Goal: Task Accomplishment & Management: Complete application form

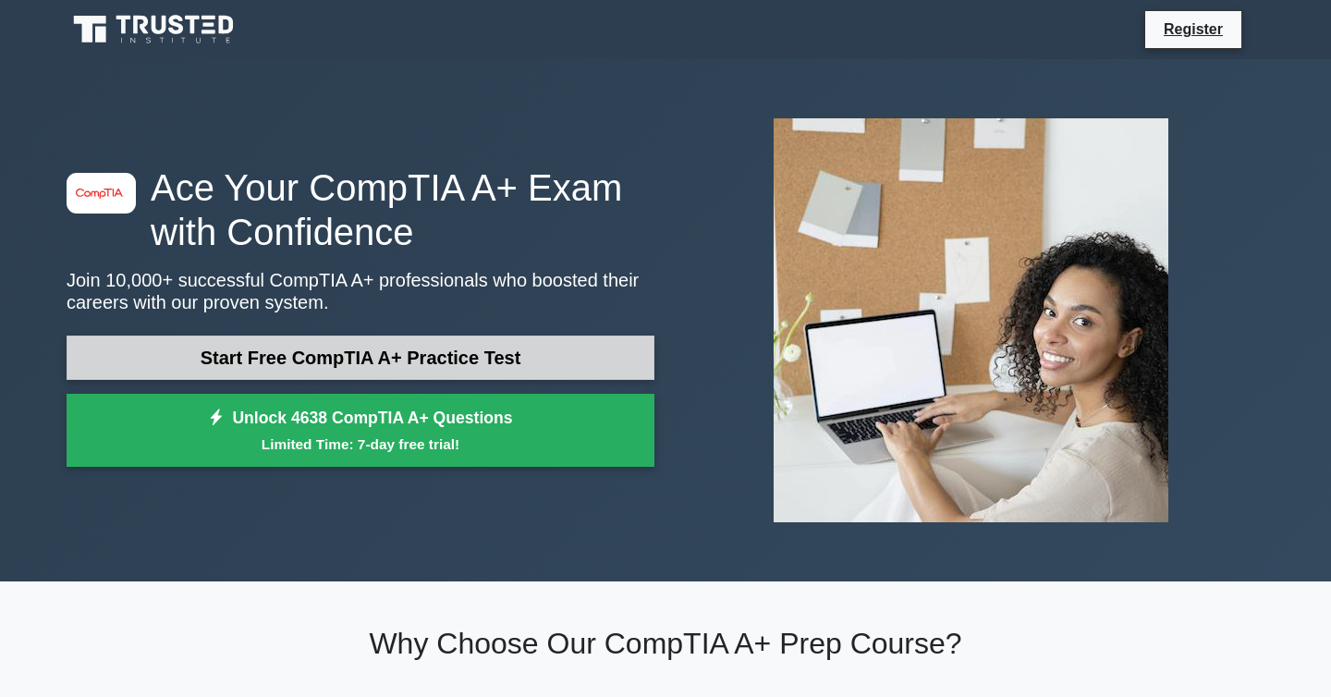
click at [303, 349] on link "Start Free CompTIA A+ Practice Test" at bounding box center [361, 358] width 588 height 44
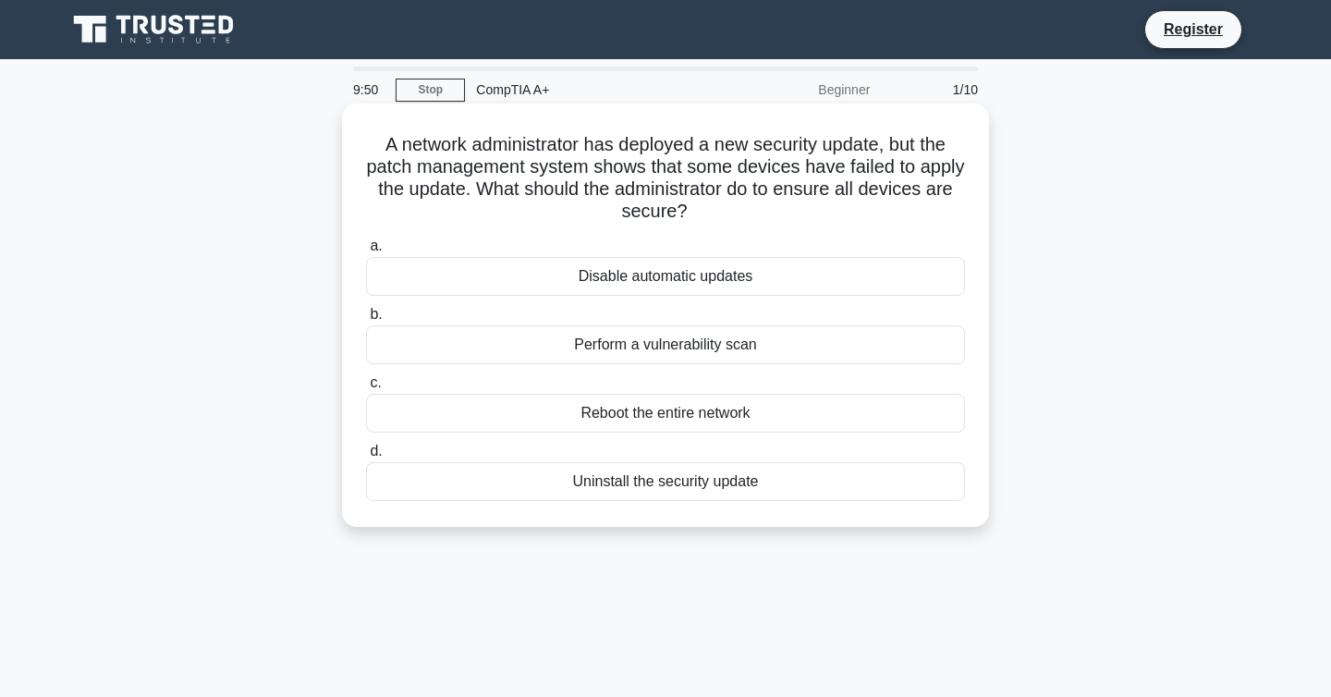
click at [604, 480] on div "Uninstall the security update" at bounding box center [665, 481] width 599 height 39
click at [366, 458] on input "d. Uninstall the security update" at bounding box center [366, 452] width 0 height 12
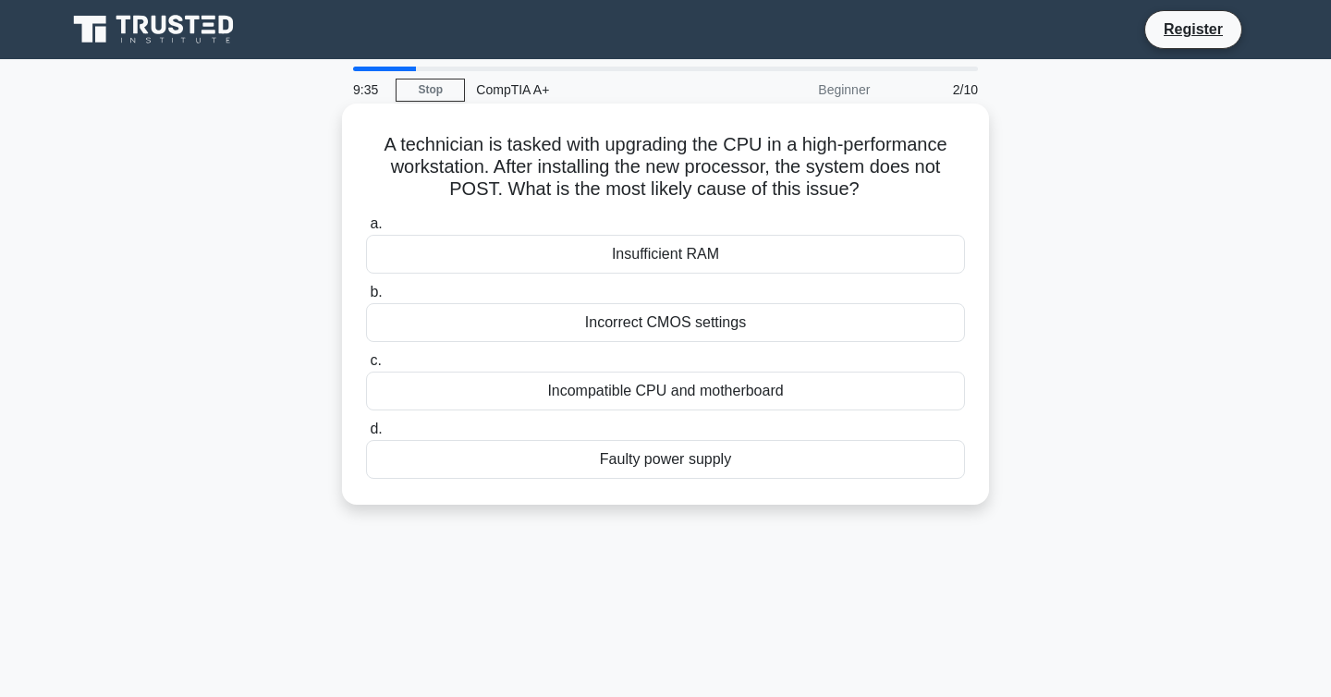
click at [664, 464] on div "Faulty power supply" at bounding box center [665, 459] width 599 height 39
click at [366, 435] on input "d. Faulty power supply" at bounding box center [366, 429] width 0 height 12
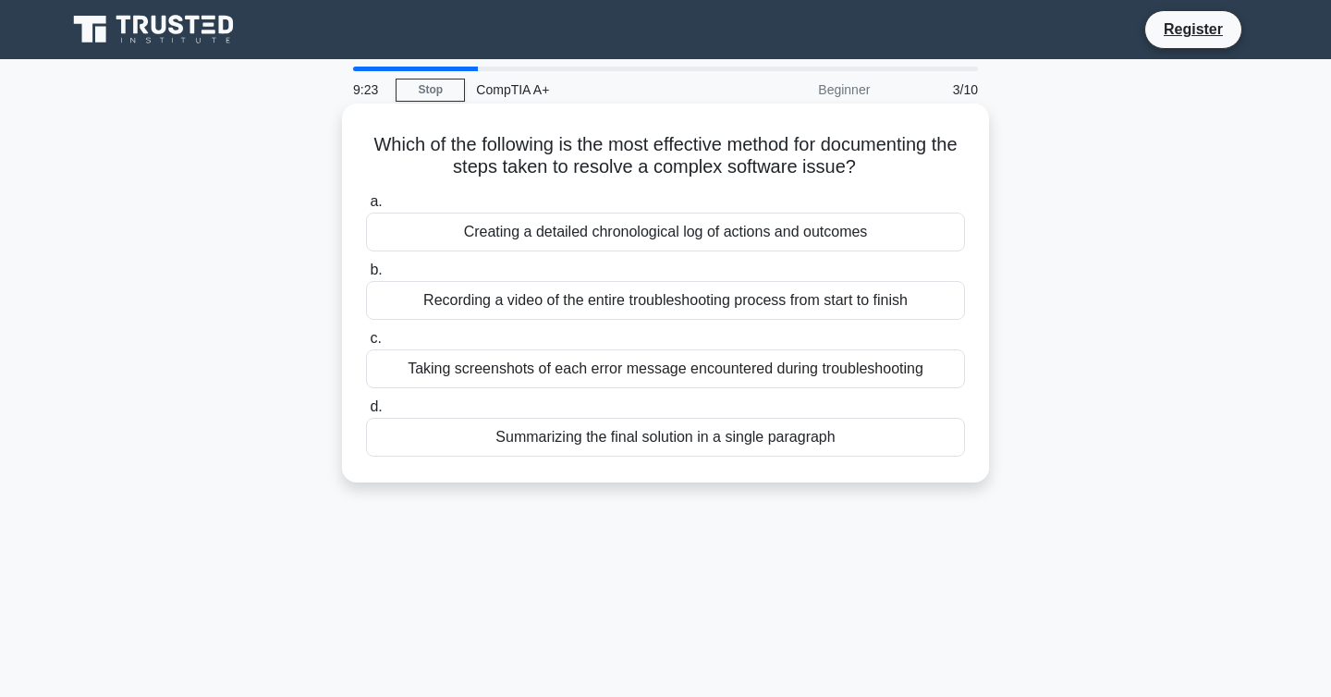
click at [664, 227] on div "Creating a detailed chronological log of actions and outcomes" at bounding box center [665, 232] width 599 height 39
click at [366, 208] on input "a. Creating a detailed chronological log of actions and outcomes" at bounding box center [366, 202] width 0 height 12
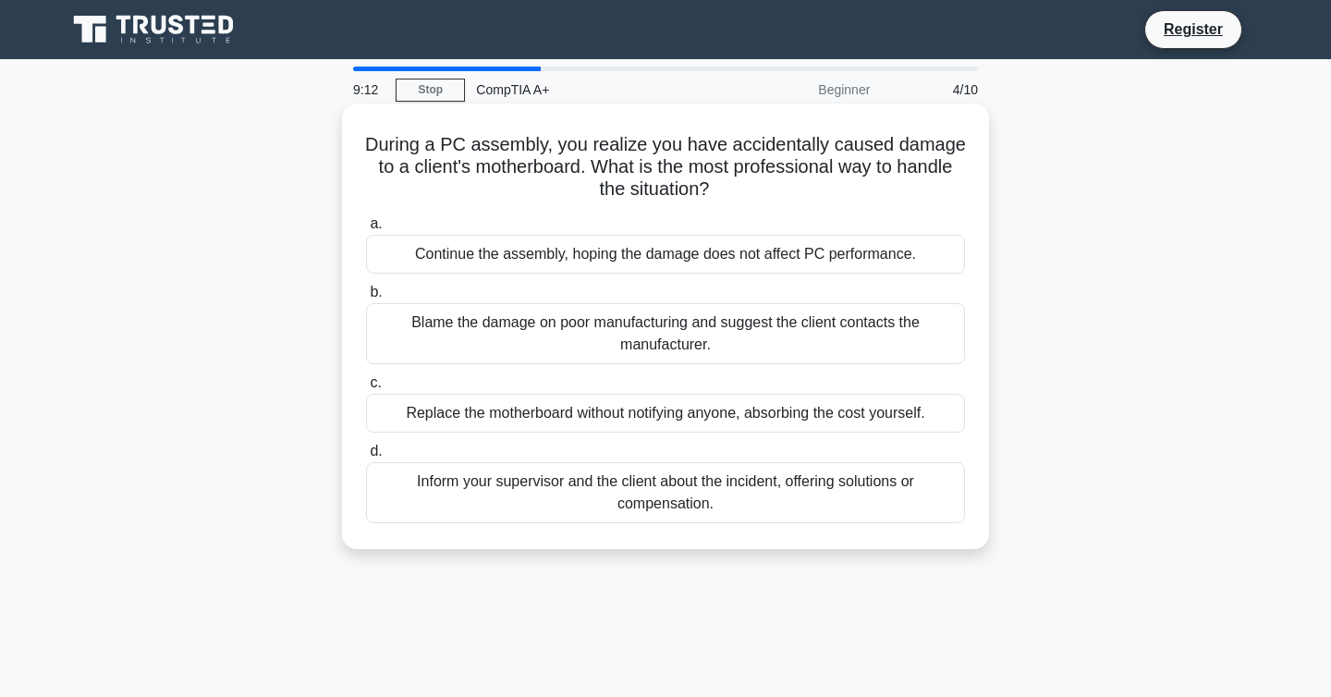
click at [668, 481] on div "Inform your supervisor and the client about the incident, offering solutions or…" at bounding box center [665, 492] width 599 height 61
click at [366, 458] on input "d. Inform your supervisor and the client about the incident, offering solutions…" at bounding box center [366, 452] width 0 height 12
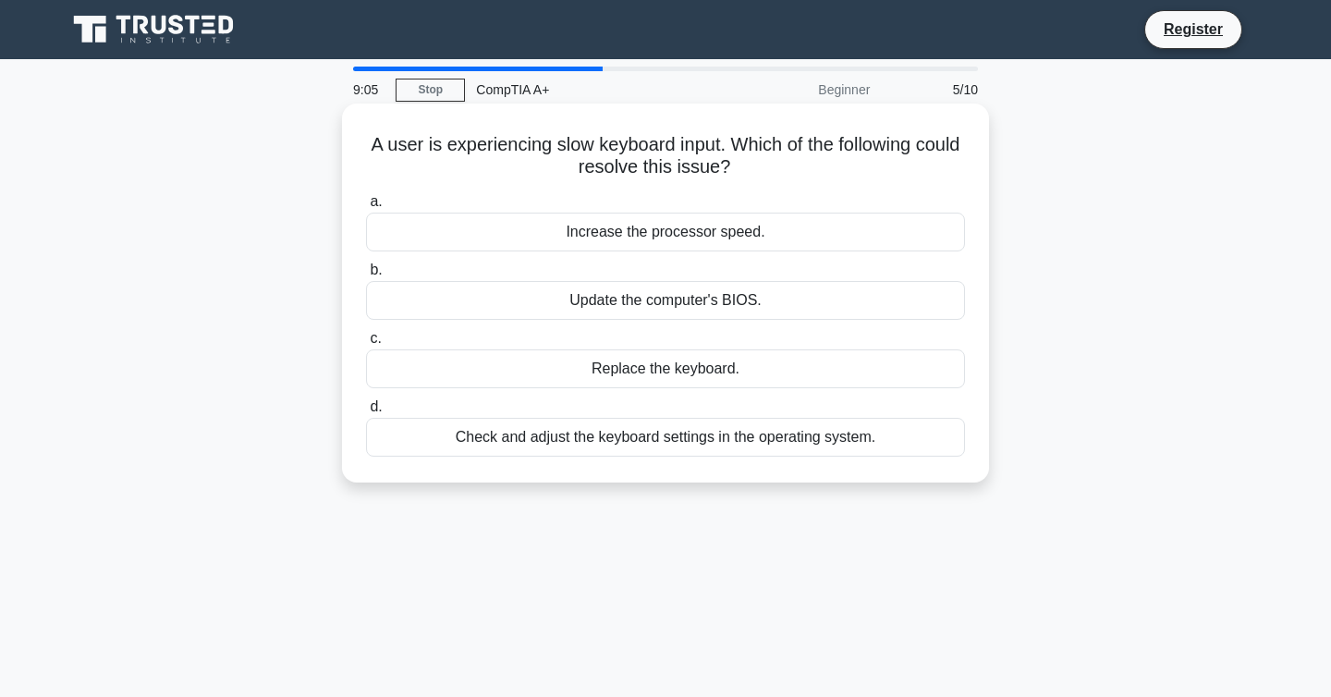
click at [655, 429] on div "Check and adjust the keyboard settings in the operating system." at bounding box center [665, 437] width 599 height 39
click at [366, 413] on input "d. Check and adjust the keyboard settings in the operating system." at bounding box center [366, 407] width 0 height 12
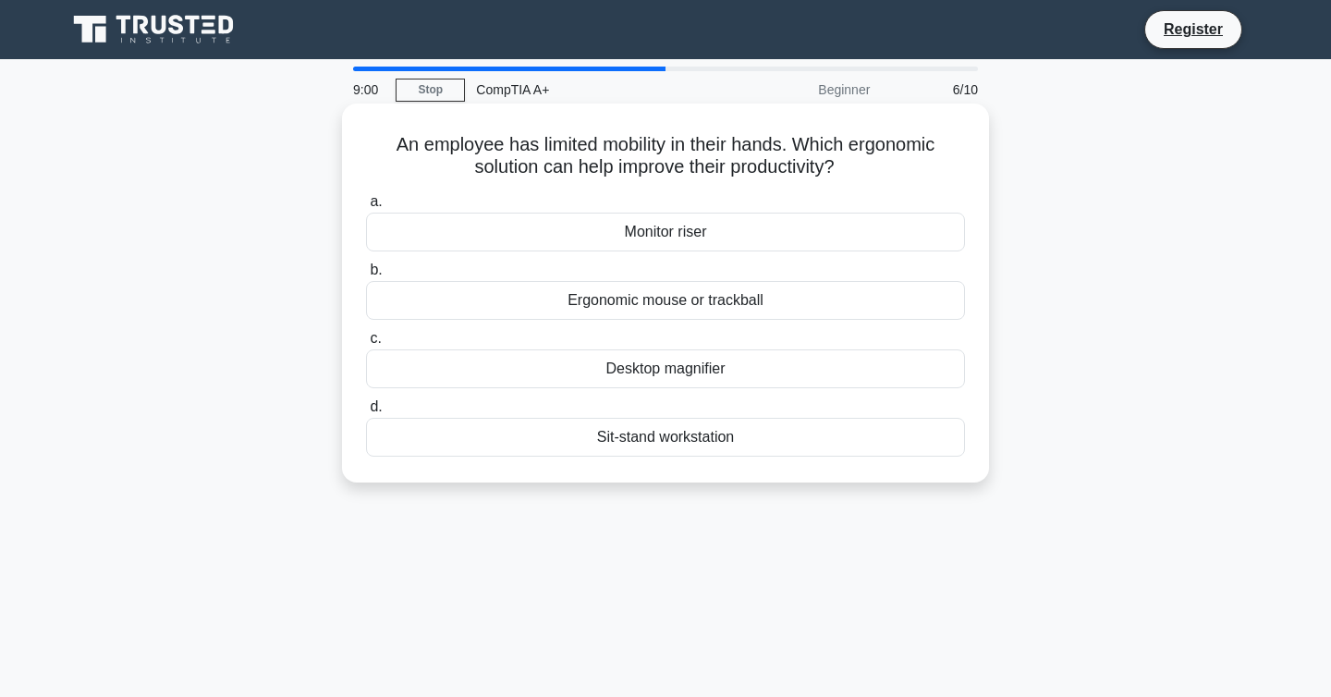
click at [677, 303] on div "Ergonomic mouse or trackball" at bounding box center [665, 300] width 599 height 39
click at [366, 276] on input "b. Ergonomic mouse or trackball" at bounding box center [366, 270] width 0 height 12
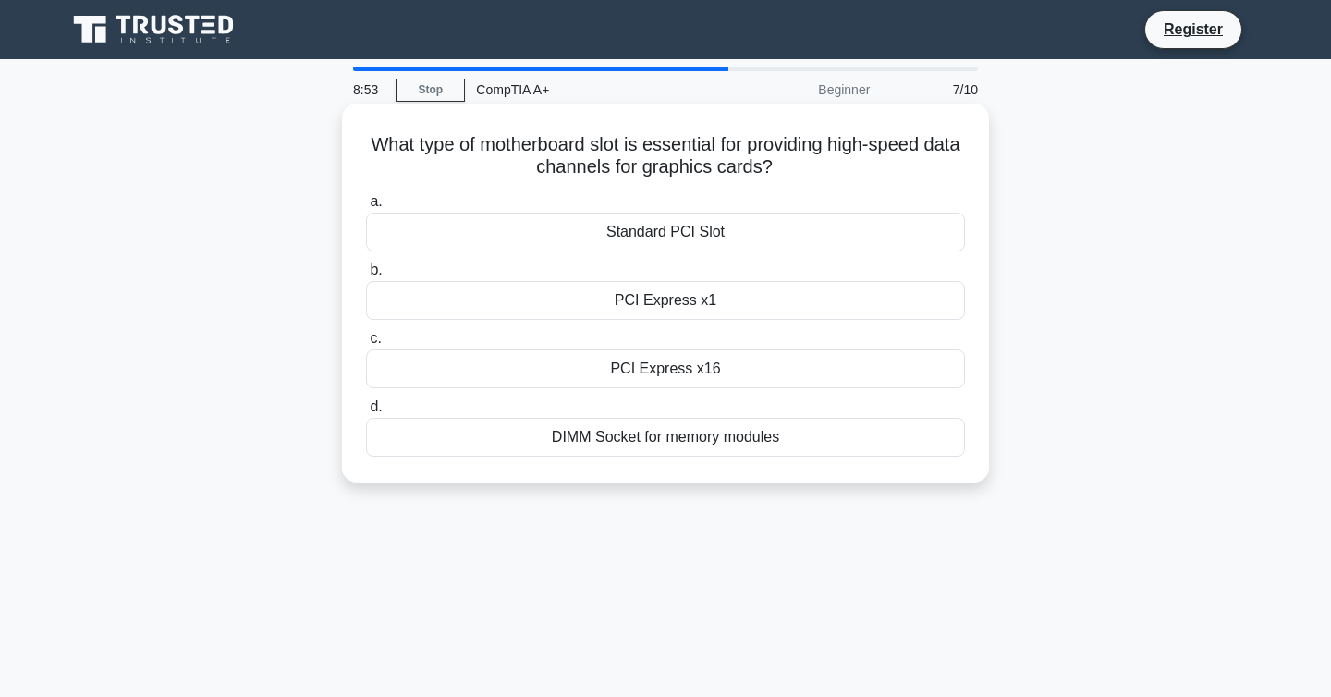
click at [611, 441] on div "DIMM Socket for memory modules" at bounding box center [665, 437] width 599 height 39
click at [366, 413] on input "d. DIMM Socket for memory modules" at bounding box center [366, 407] width 0 height 12
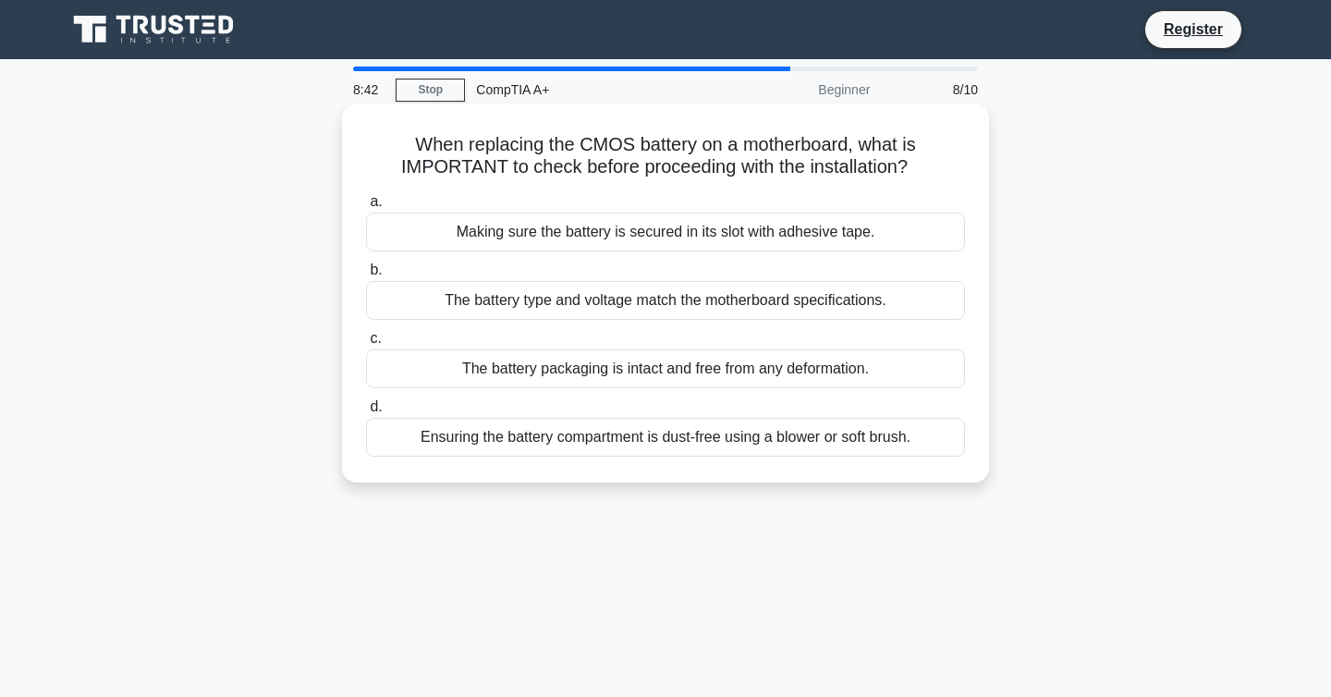
click at [705, 300] on div "The battery type and voltage match the motherboard specifications." at bounding box center [665, 300] width 599 height 39
click at [366, 276] on input "b. The battery type and voltage match the motherboard specifications." at bounding box center [366, 270] width 0 height 12
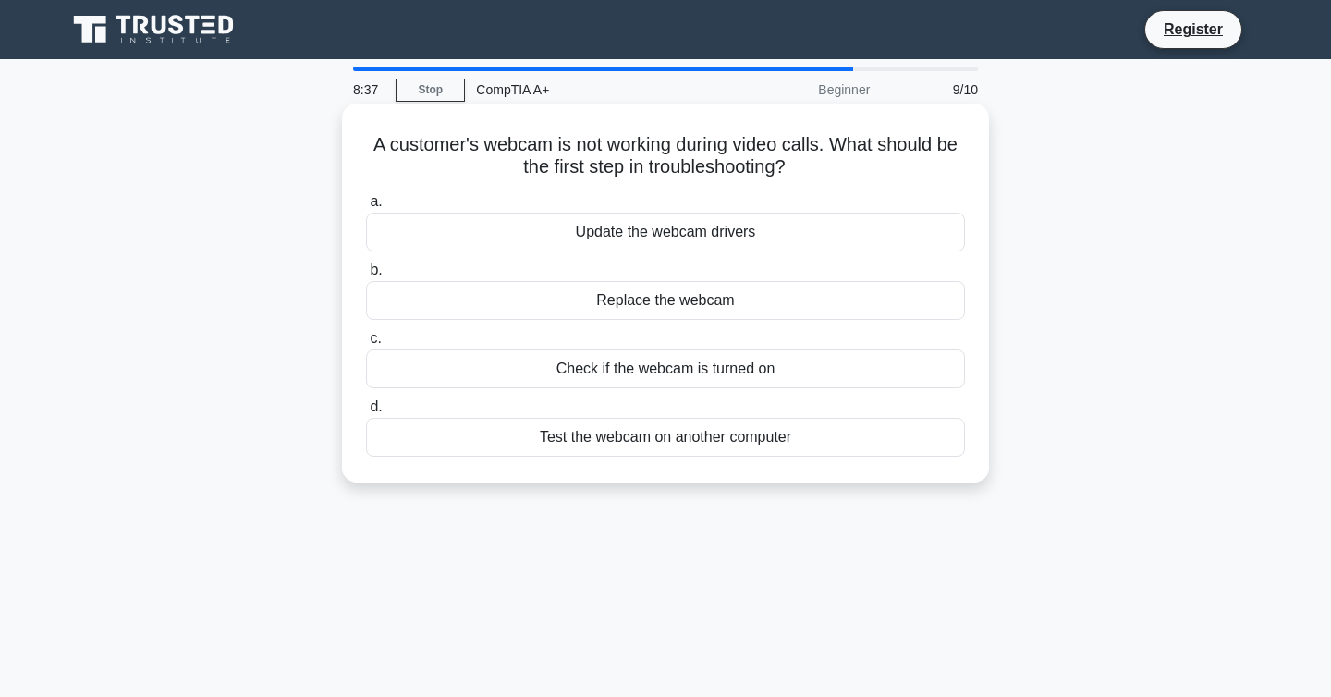
click at [687, 371] on div "Check if the webcam is turned on" at bounding box center [665, 368] width 599 height 39
click at [366, 345] on input "c. Check if the webcam is turned on" at bounding box center [366, 339] width 0 height 12
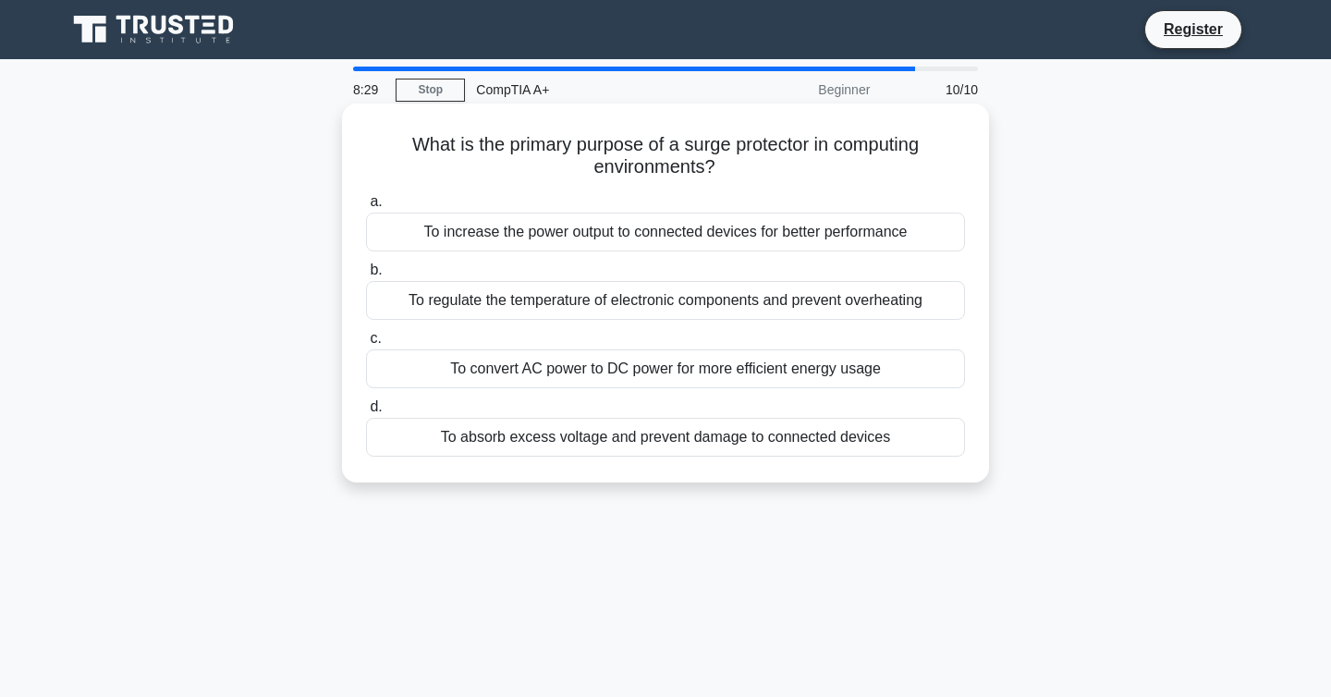
click at [588, 308] on div "To regulate the temperature of electronic components and prevent overheating" at bounding box center [665, 300] width 599 height 39
click at [366, 276] on input "b. To regulate the temperature of electronic components and prevent overheating" at bounding box center [366, 270] width 0 height 12
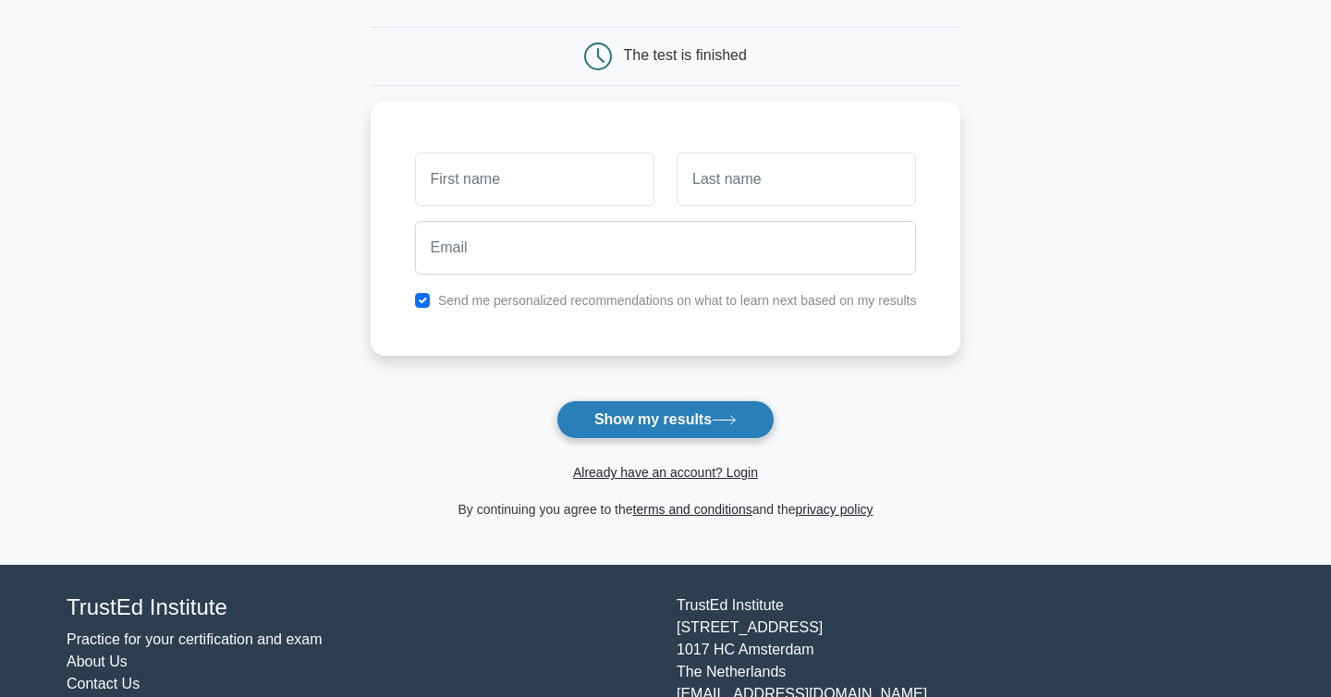
scroll to position [165, 0]
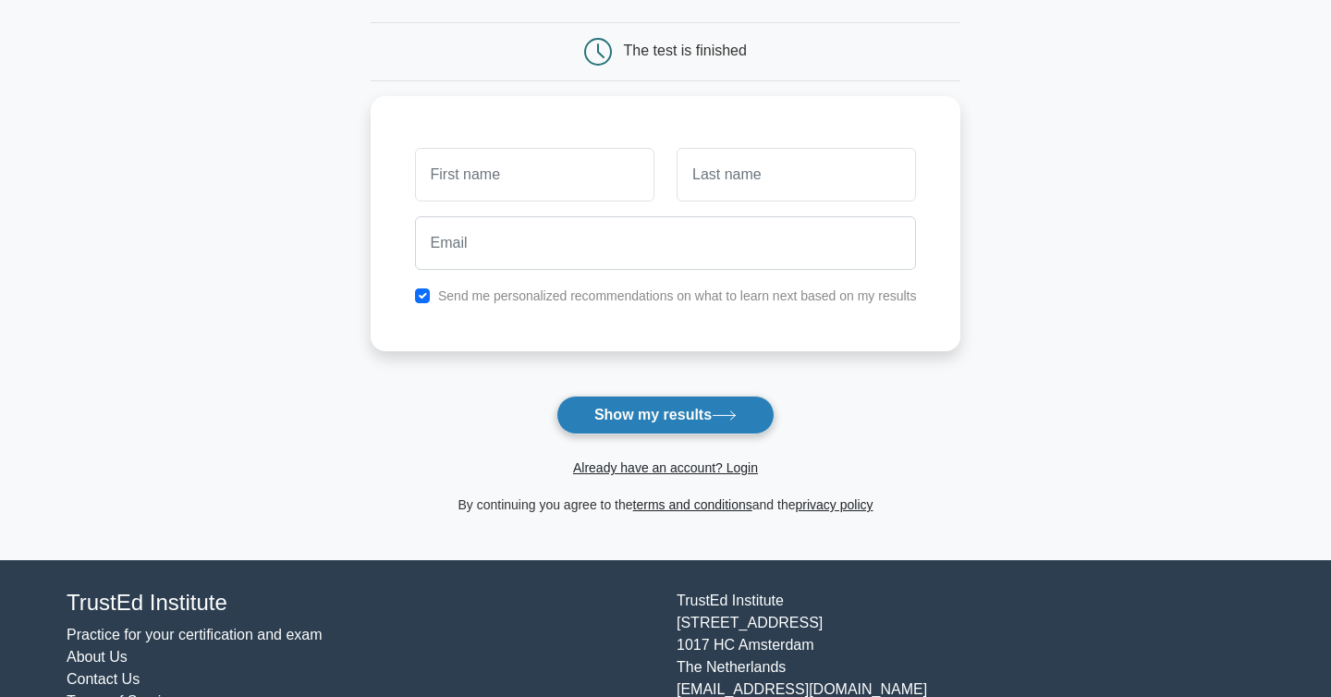
click at [631, 415] on button "Show my results" at bounding box center [666, 415] width 218 height 39
click at [415, 290] on input "checkbox" at bounding box center [422, 291] width 15 height 15
checkbox input "false"
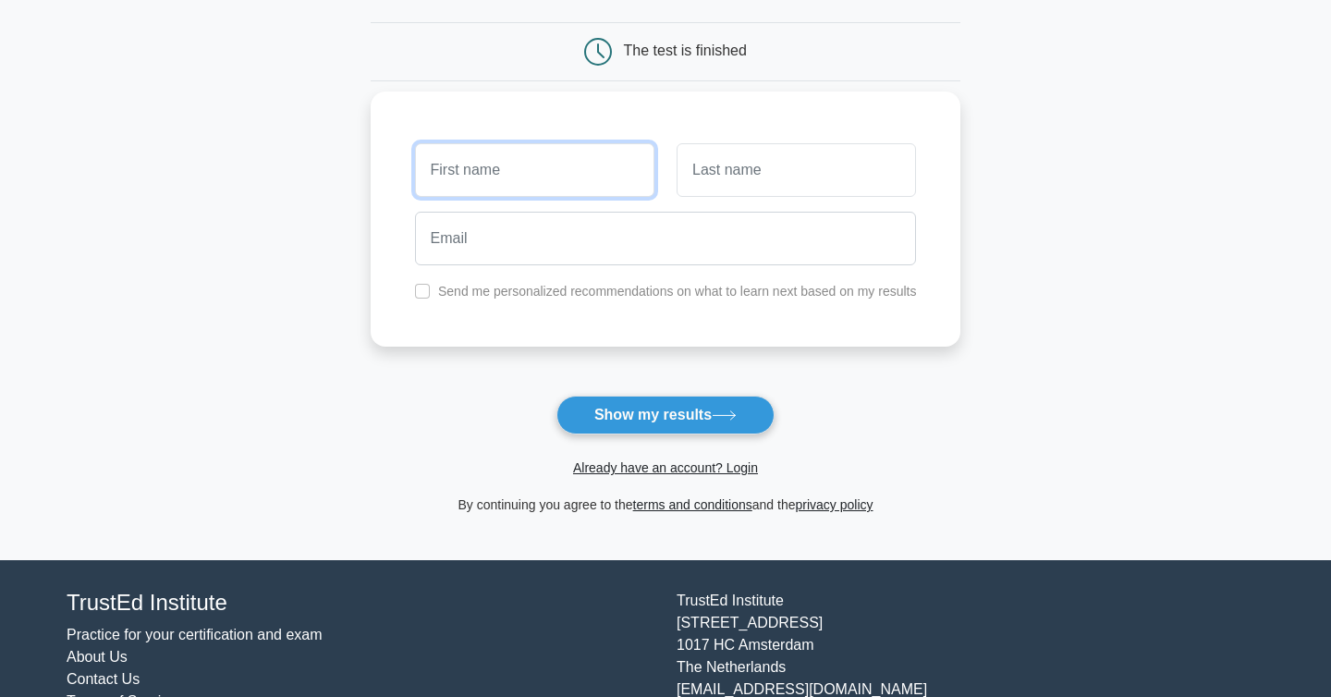
click at [517, 153] on input "text" at bounding box center [534, 170] width 239 height 54
click at [517, 153] on input "CC" at bounding box center [534, 170] width 239 height 54
type input "CC"
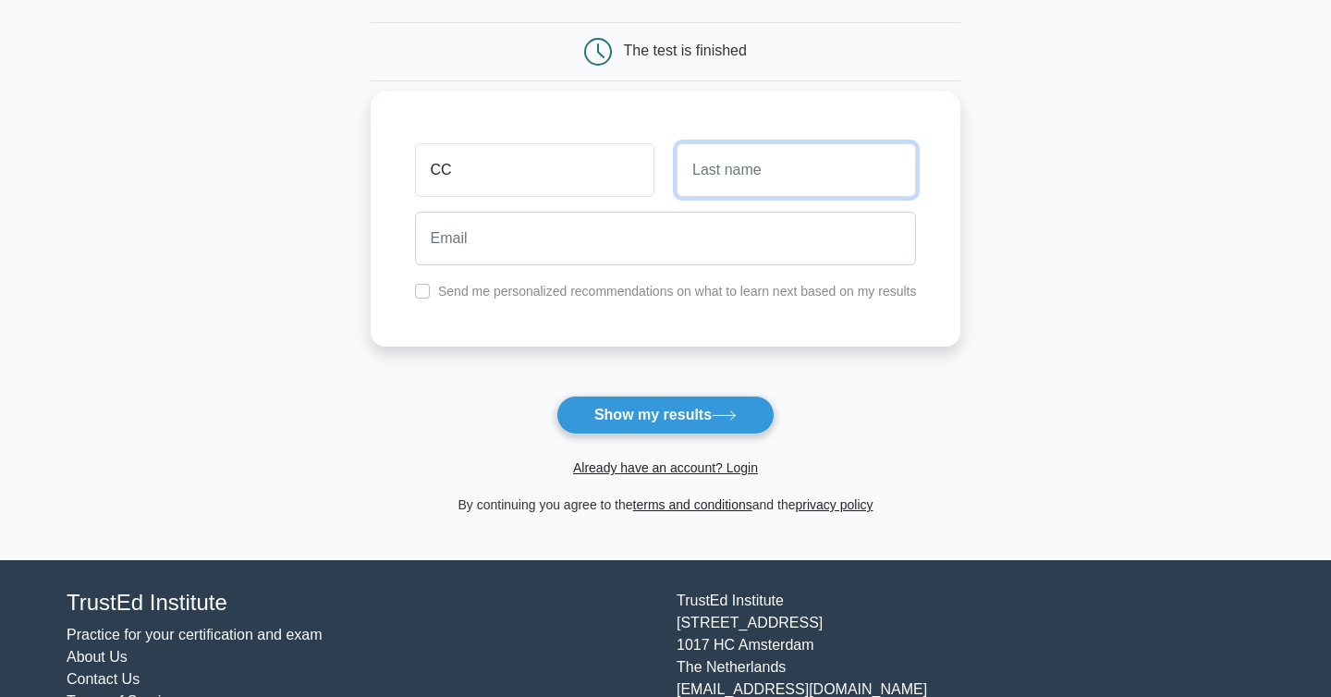
click at [824, 176] on input "text" at bounding box center [796, 170] width 239 height 54
type input "TT"
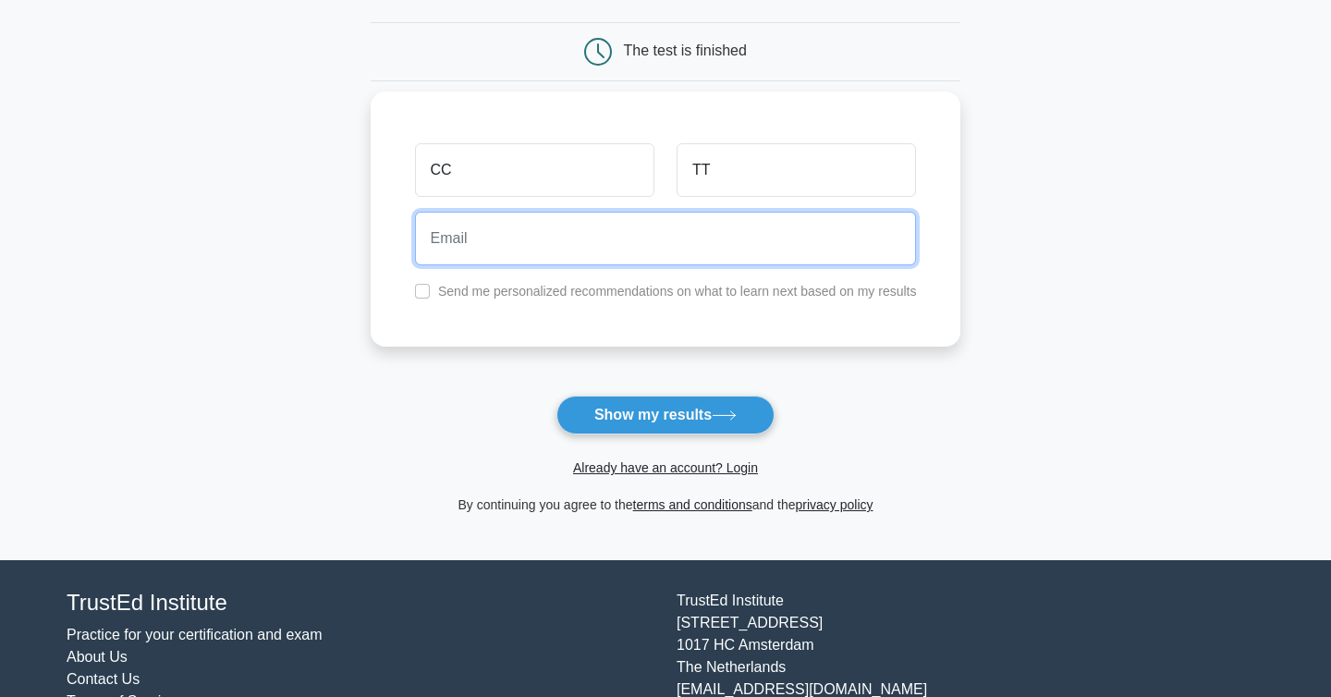
click at [646, 237] on input "email" at bounding box center [666, 239] width 502 height 54
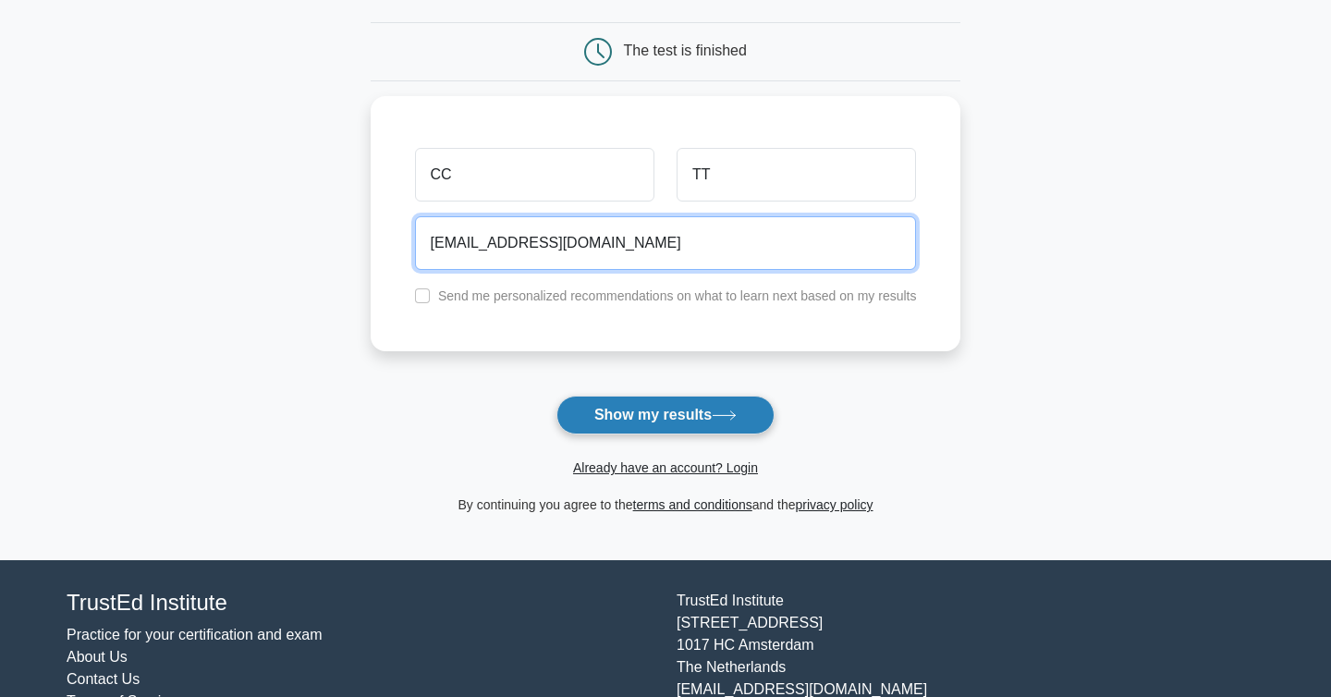
type input "CCTT@Gmail.com"
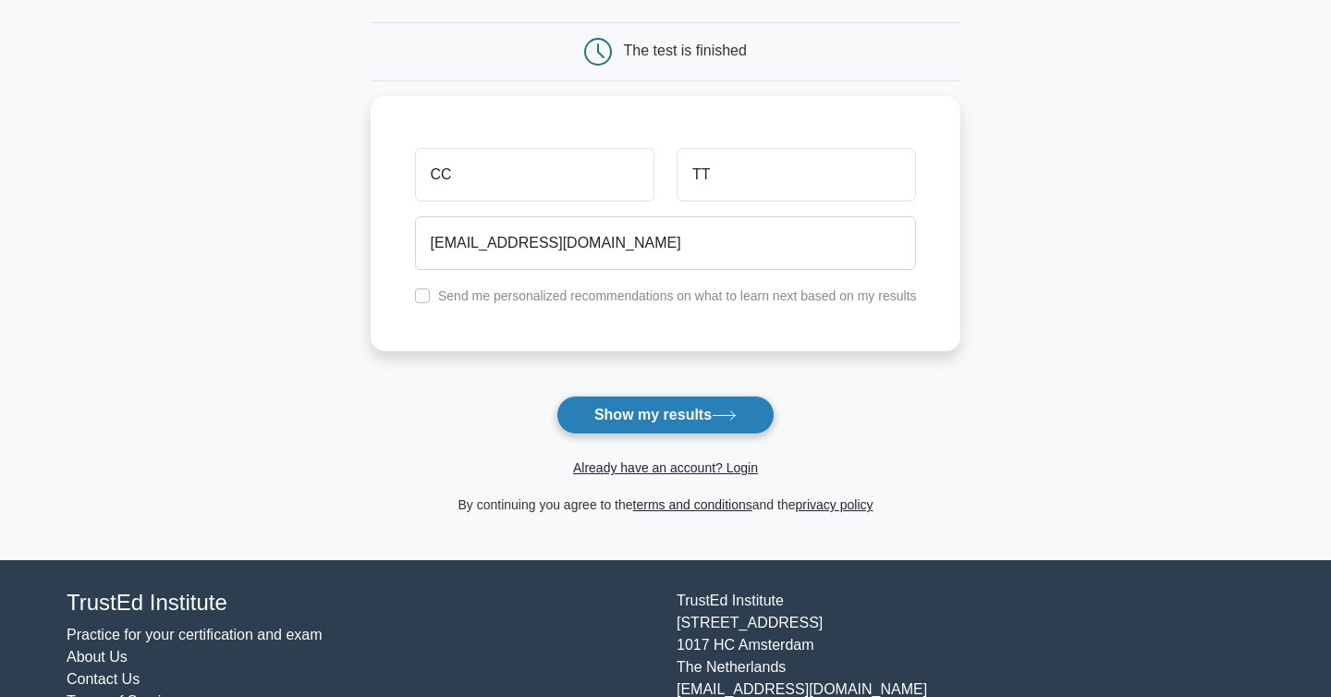
click at [711, 414] on button "Show my results" at bounding box center [666, 415] width 218 height 39
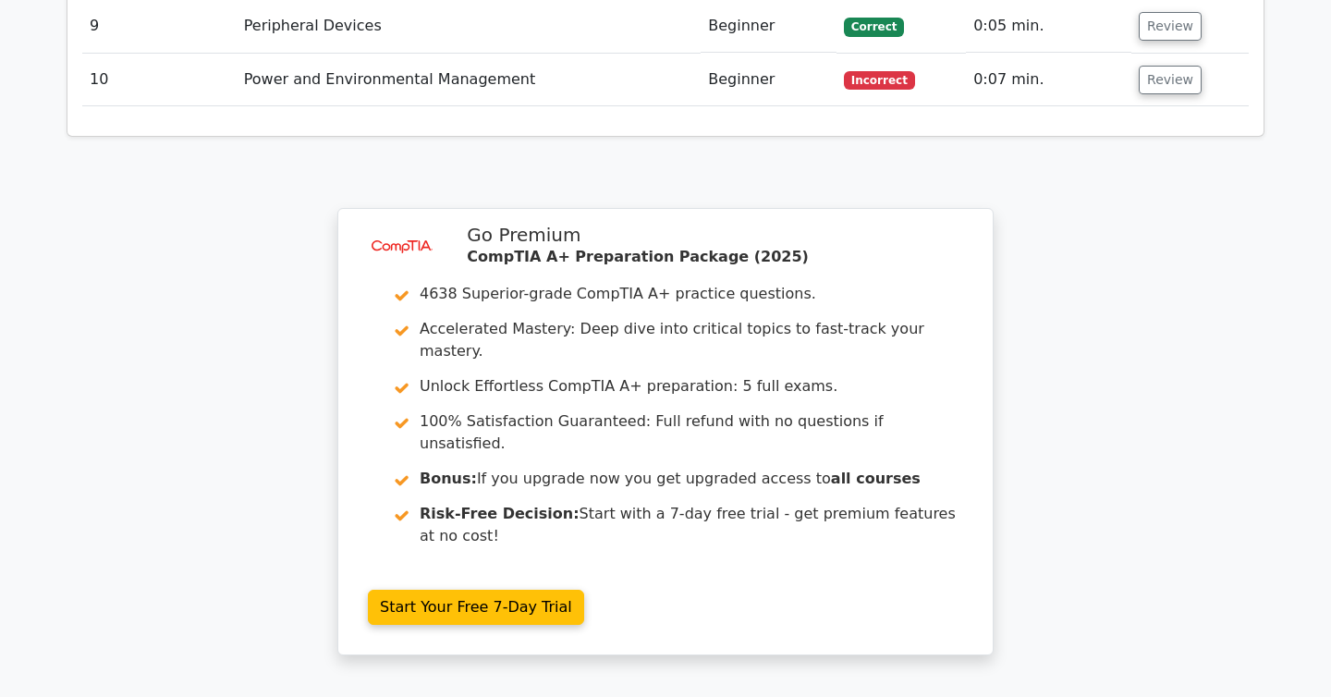
scroll to position [2997, 0]
